Goal: Task Accomplishment & Management: Manage account settings

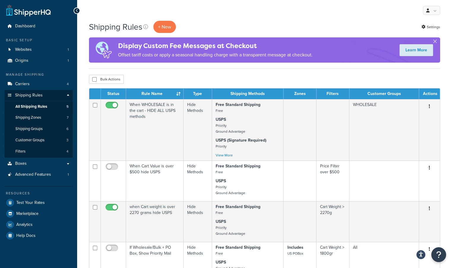
click at [336, 72] on div "Shipping Rules + New Settings Display Custom Fee Messages at Checkout Offset ta…" at bounding box center [264, 254] width 375 height 466
click at [22, 127] on span "Shipping Groups" at bounding box center [28, 128] width 27 height 5
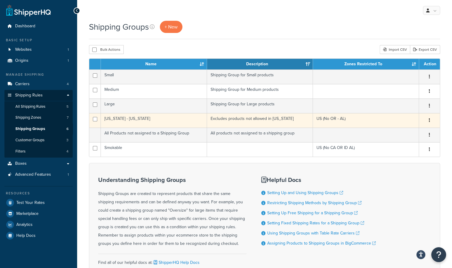
click at [110, 117] on td "Oregon - Alabama" at bounding box center [154, 120] width 106 height 15
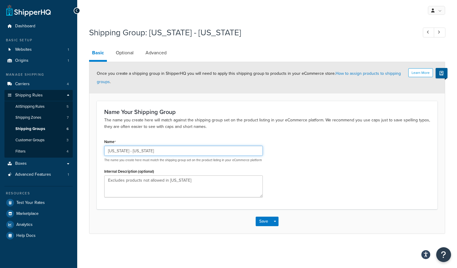
drag, startPoint x: 155, startPoint y: 150, endPoint x: 85, endPoint y: 148, distance: 70.4
click at [85, 148] on div "Shipping Group: [US_STATE] - [US_STATE] Basic Optional Advanced Learn More Once…" at bounding box center [267, 136] width 380 height 225
paste input "text"
type input "[US_STATE]"
click at [339, 176] on div "Name [US_STATE] The name you create here must match the shipping group set on t…" at bounding box center [267, 169] width 335 height 64
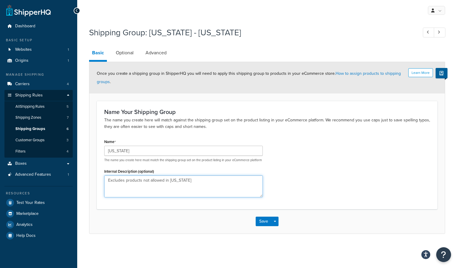
click at [193, 184] on textarea "Excludes products not allowed in [US_STATE]" at bounding box center [183, 186] width 159 height 22
type textarea "Excludes products not allowed in [US_STATE] and [US_STATE]"
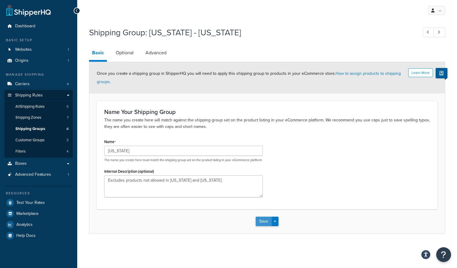
click at [268, 224] on button "Save" at bounding box center [264, 222] width 16 height 10
